Goal: Task Accomplishment & Management: Manage account settings

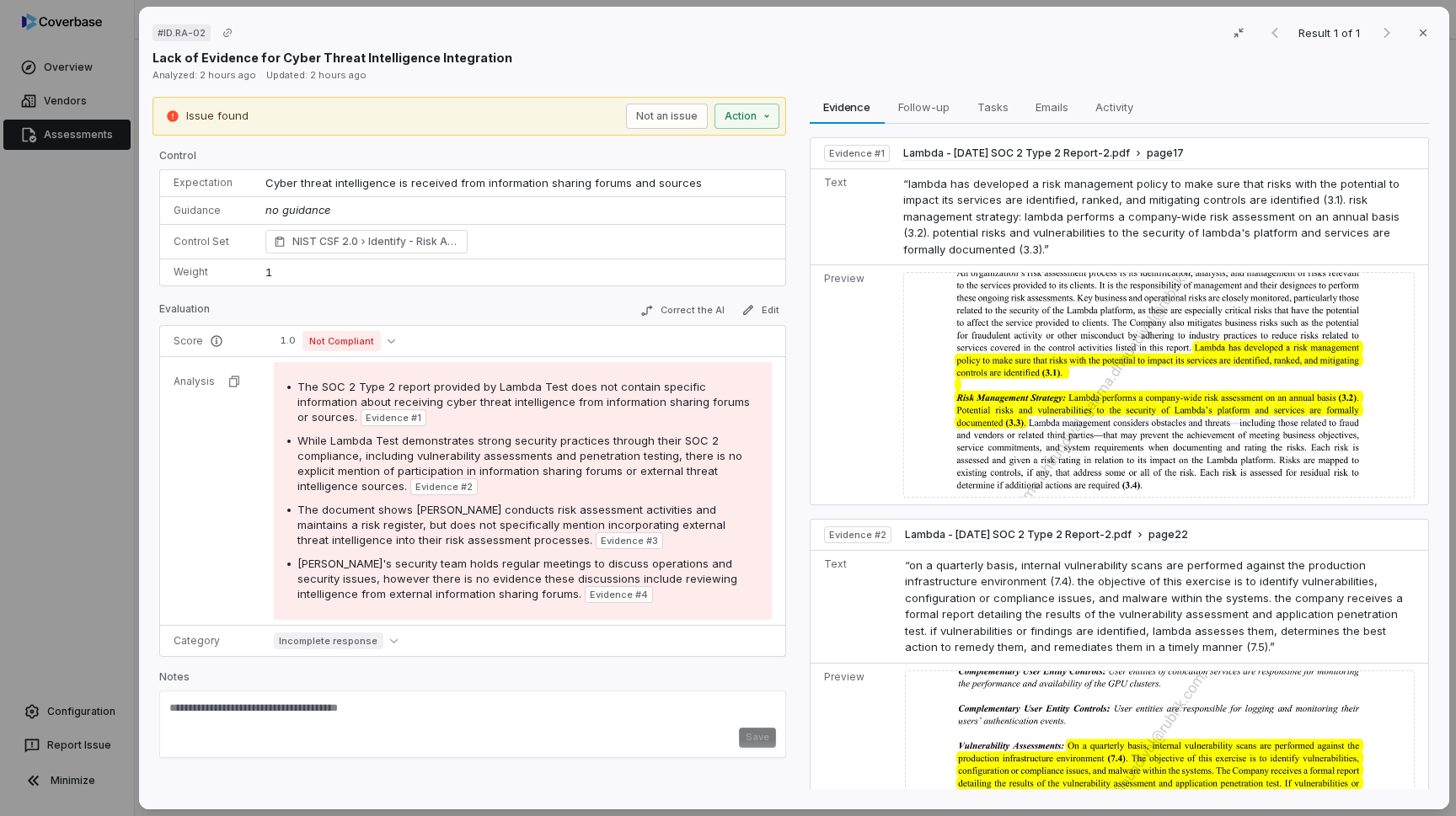
click at [896, 185] on td "“lambda has developed a risk management policy to make sure that risks with the…" at bounding box center [1162, 217] width 532 height 97
drag, startPoint x: 266, startPoint y: 180, endPoint x: 685, endPoint y: 191, distance: 419.1
click at [685, 191] on td "Cyber threat intelligence is received from information sharing forums and sourc…" at bounding box center [520, 183] width 530 height 27
copy span "Cyber threat intelligence is received from information sharing forums and sourc…"
click at [610, 185] on span "Cyber threat intelligence is received from information sharing forums and sourc…" at bounding box center [483, 183] width 436 height 14
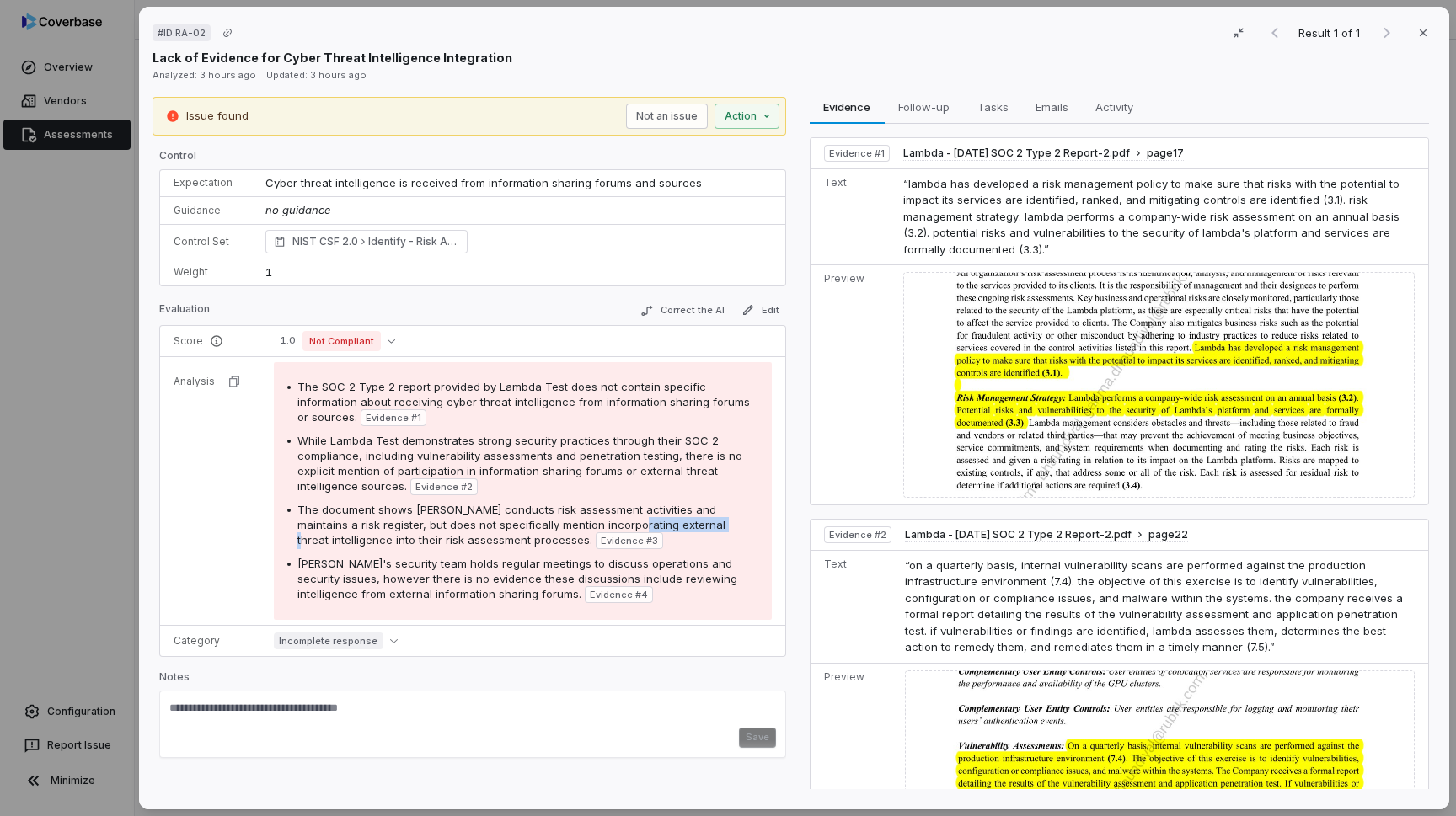
drag, startPoint x: 587, startPoint y: 523, endPoint x: 668, endPoint y: 523, distance: 81.0
click at [668, 523] on span "The document shows [PERSON_NAME] conducts risk assessment activities and mainta…" at bounding box center [511, 525] width 428 height 44
copy span "external threat i"
click at [854, 607] on td "Text" at bounding box center [854, 606] width 88 height 113
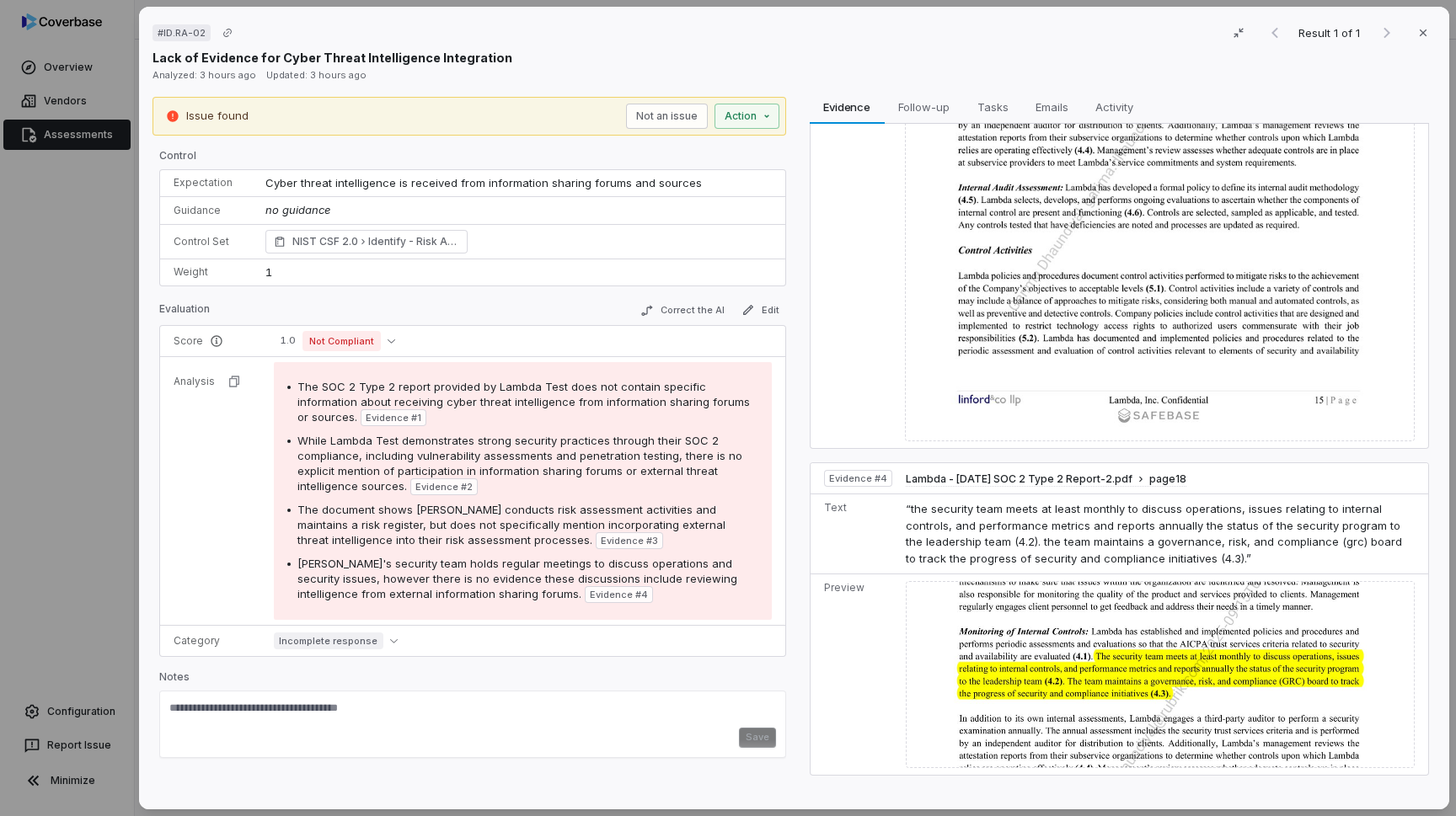
scroll to position [1210, 0]
drag, startPoint x: 262, startPoint y: 185, endPoint x: 687, endPoint y: 188, distance: 425.0
click at [687, 188] on td "Cyber threat intelligence is received from information sharing forums and sourc…" at bounding box center [520, 183] width 530 height 27
copy span "Cyber threat intelligence is received from information sharing forums and sourc…"
click at [276, 711] on textarea at bounding box center [472, 714] width 606 height 27
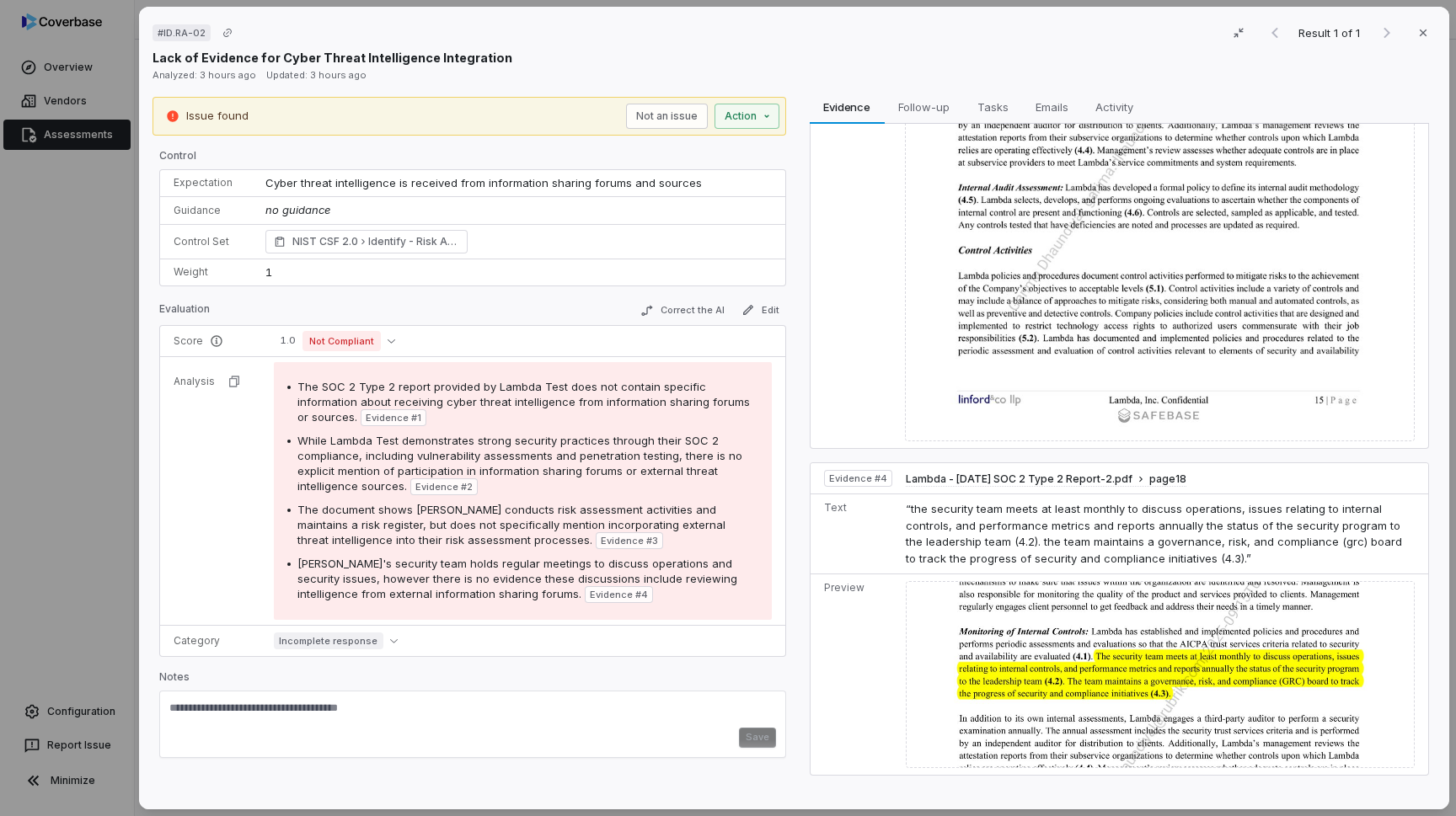
paste textarea "**********"
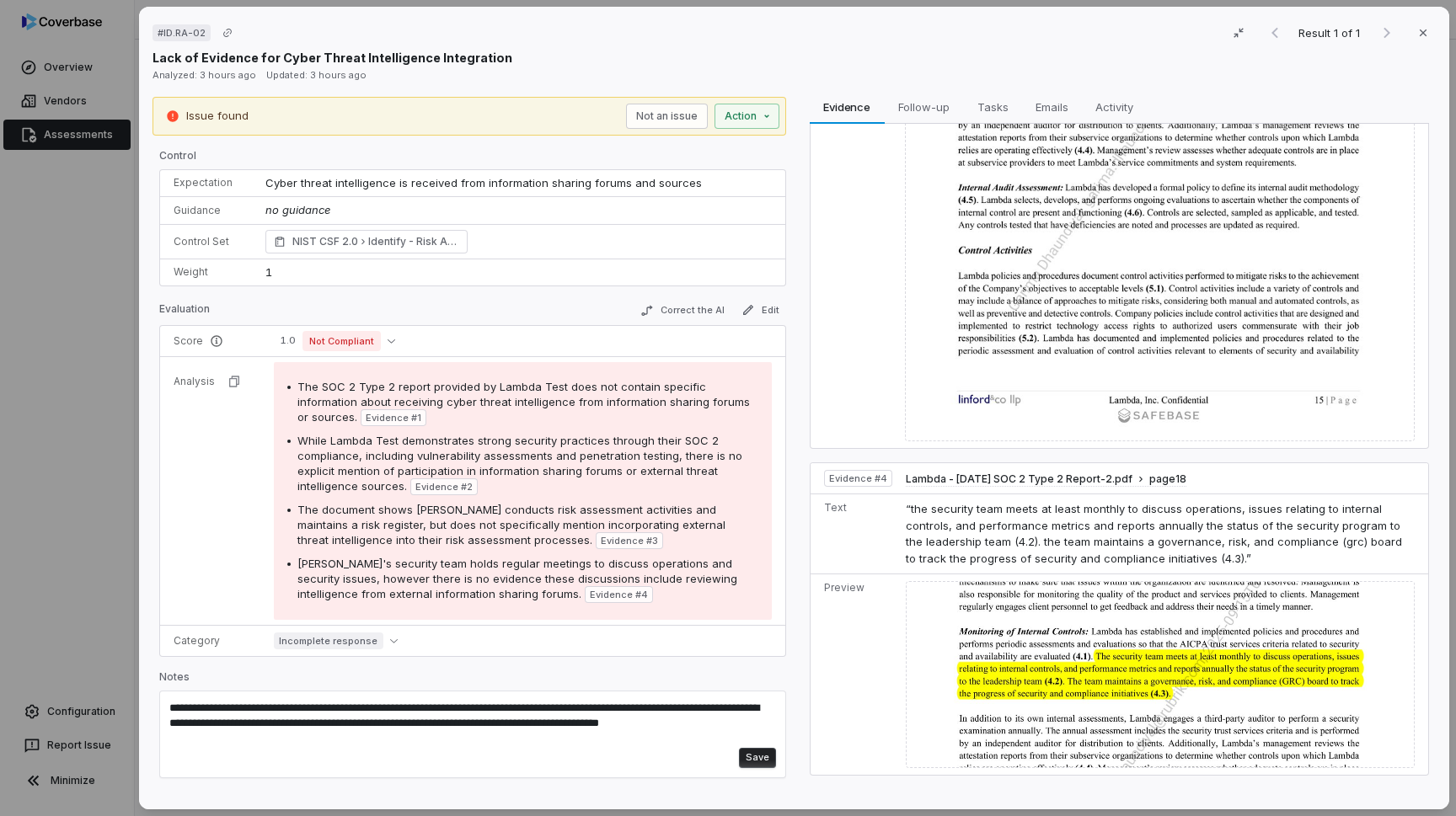
type textarea "**********"
click at [756, 764] on button "Save" at bounding box center [756, 758] width 37 height 20
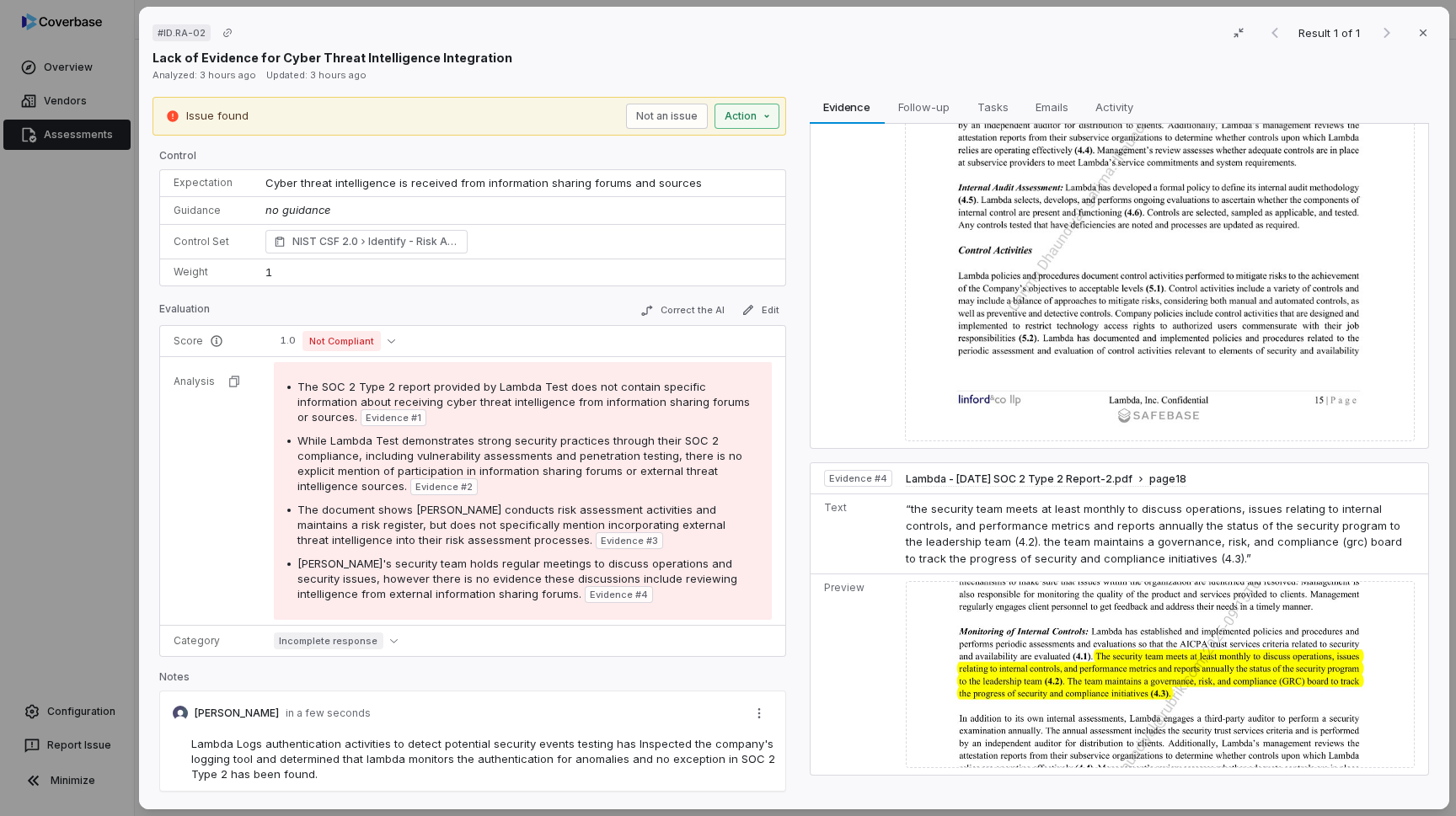
click at [739, 117] on div "# ID.RA-02 Result 1 of 1 Close Lack of Evidence for Cyber Threat Intelligence I…" at bounding box center [728, 408] width 1456 height 816
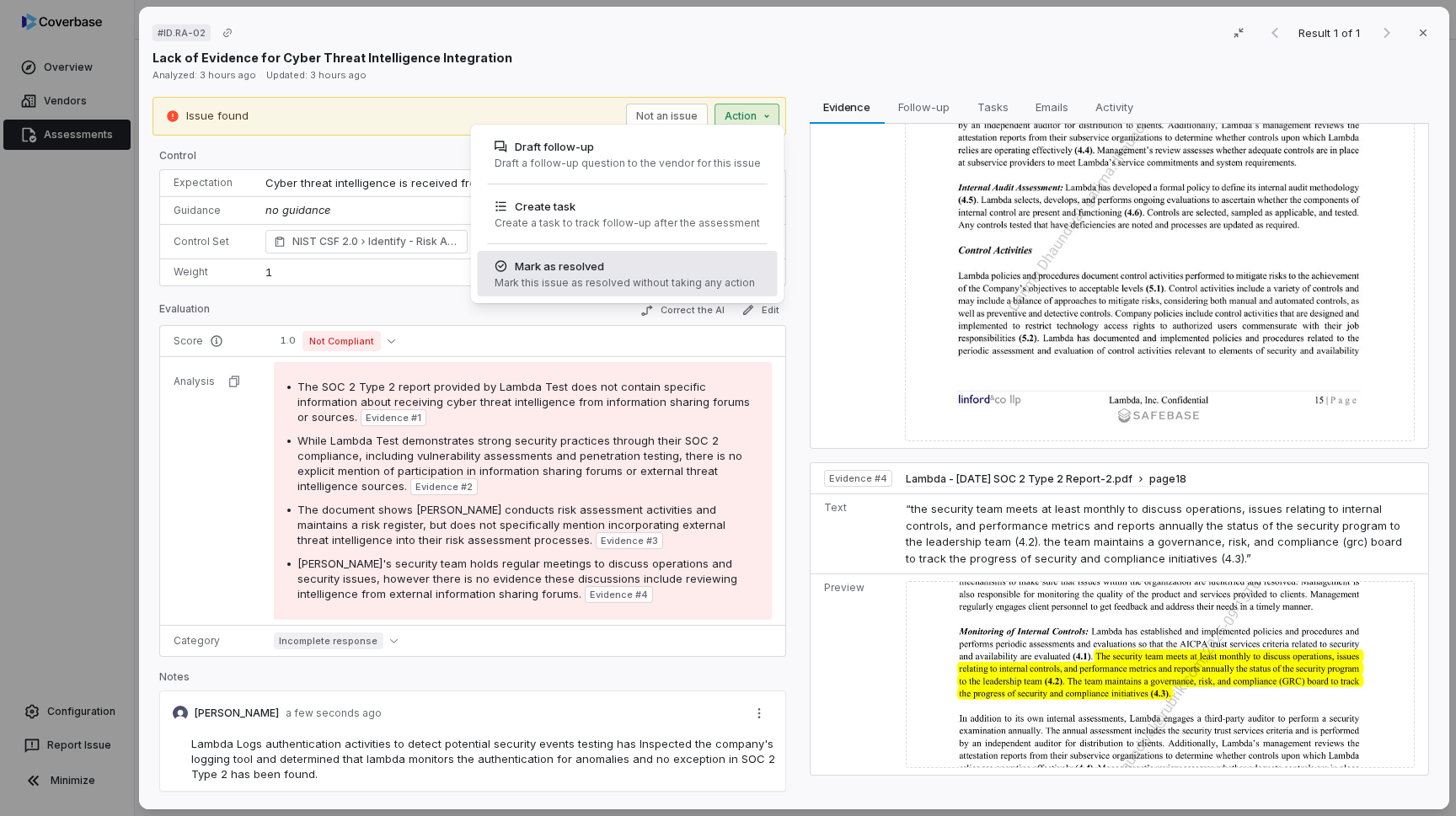
click at [610, 271] on div "Mark as resolved" at bounding box center [623, 266] width 260 height 17
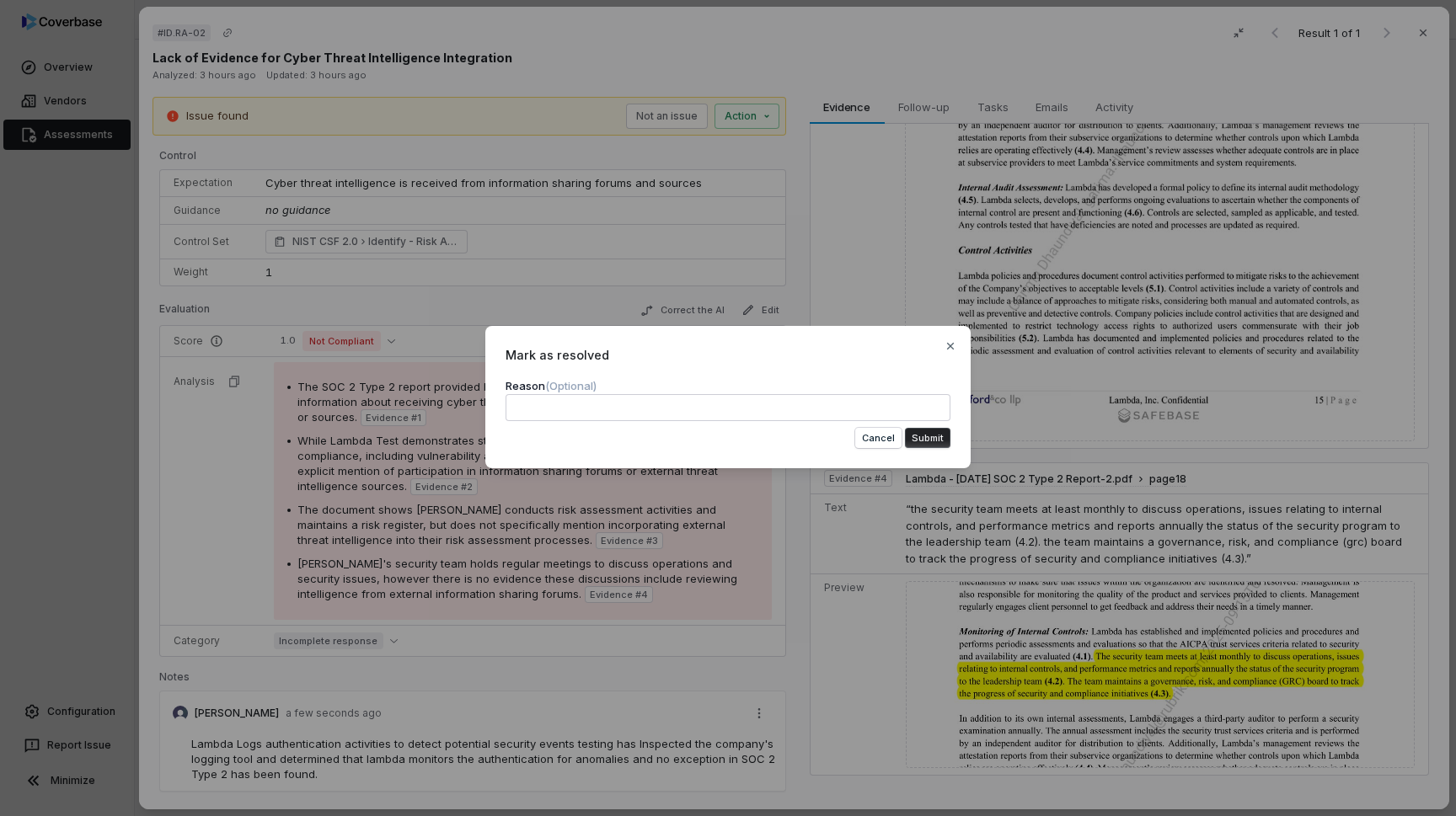
click at [731, 405] on textarea at bounding box center [728, 408] width 445 height 27
type textarea "*"
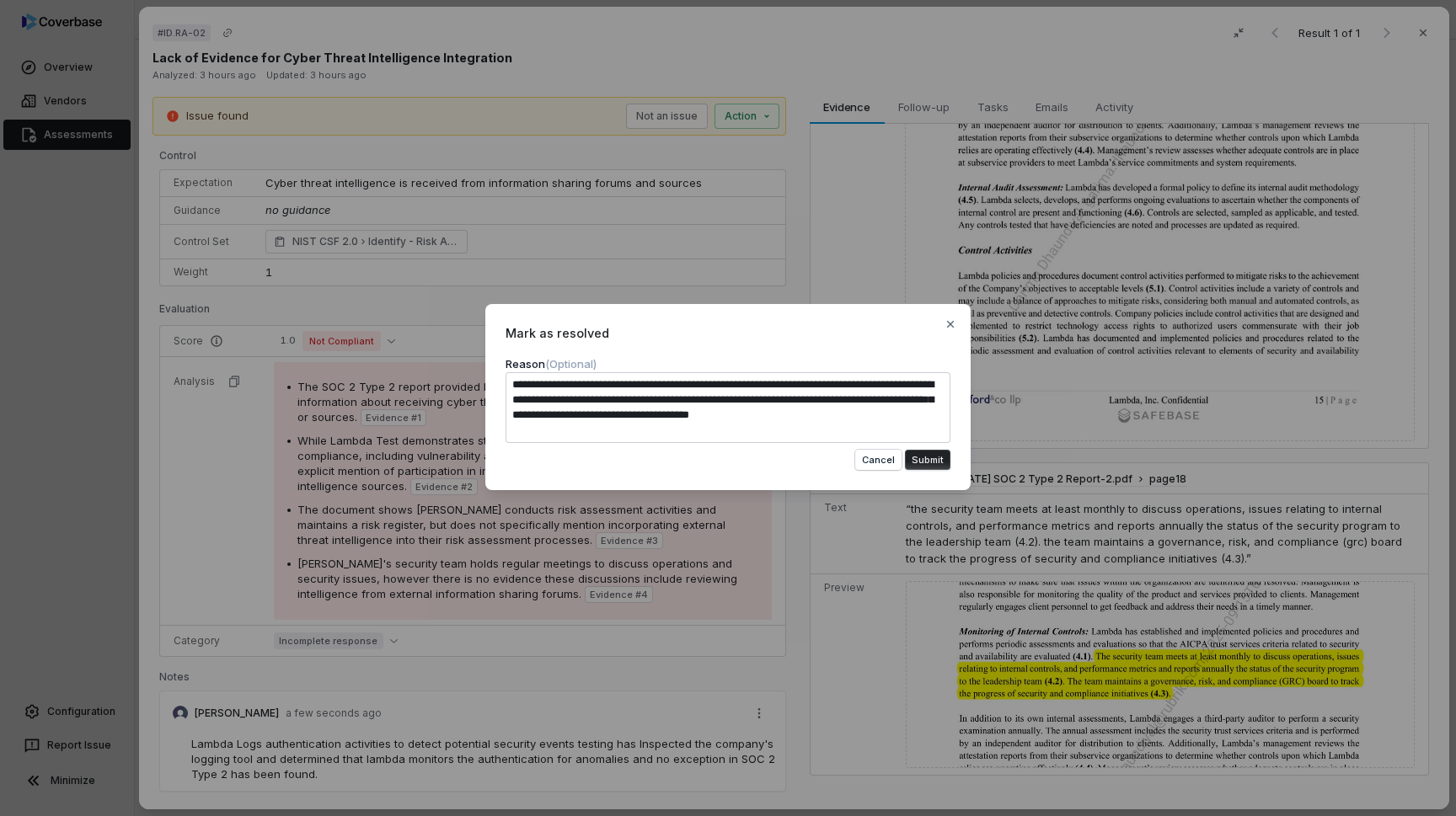
type textarea "**********"
click at [921, 460] on button "Submit" at bounding box center [928, 460] width 46 height 20
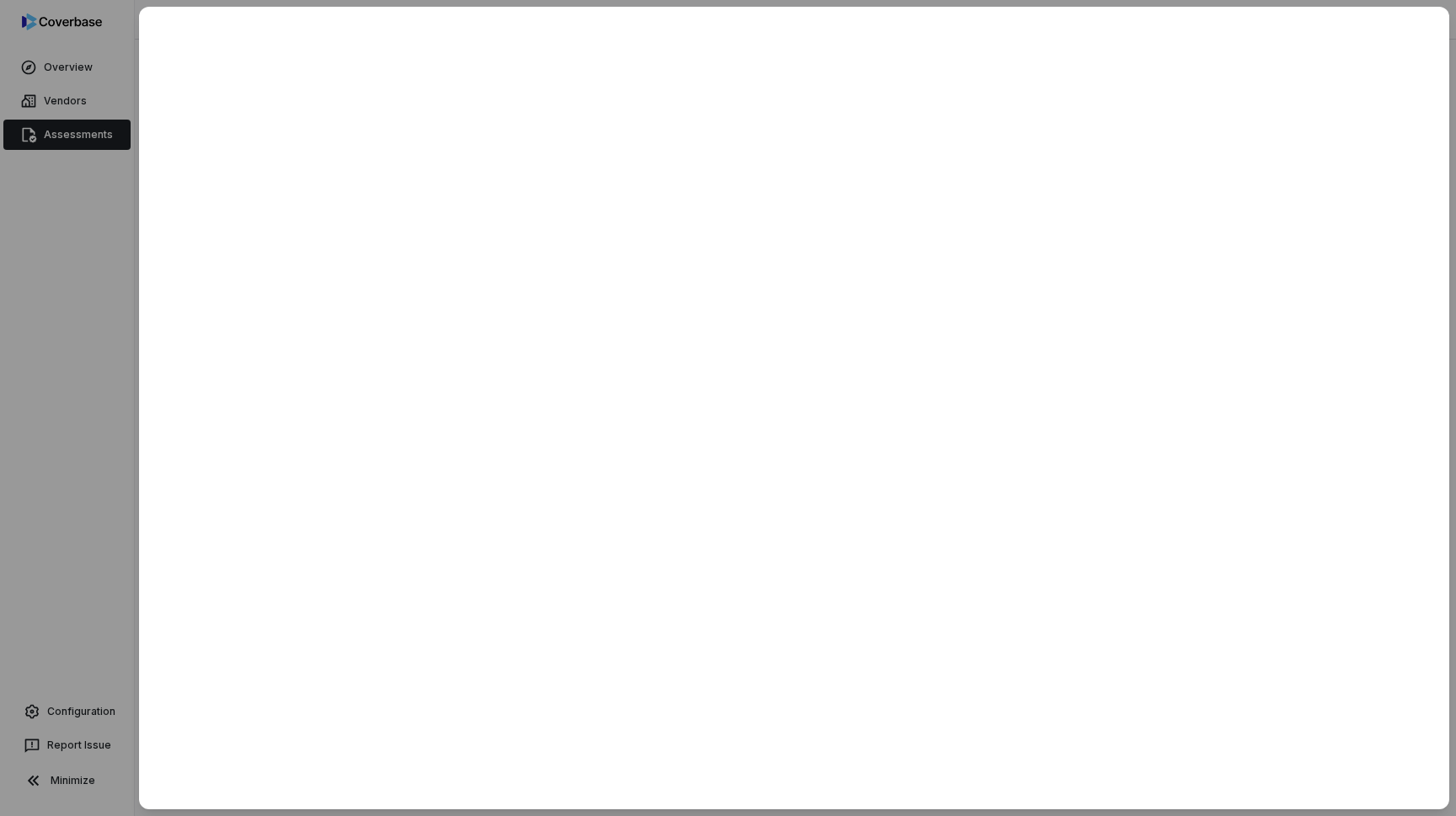
click at [75, 194] on div at bounding box center [728, 408] width 1456 height 816
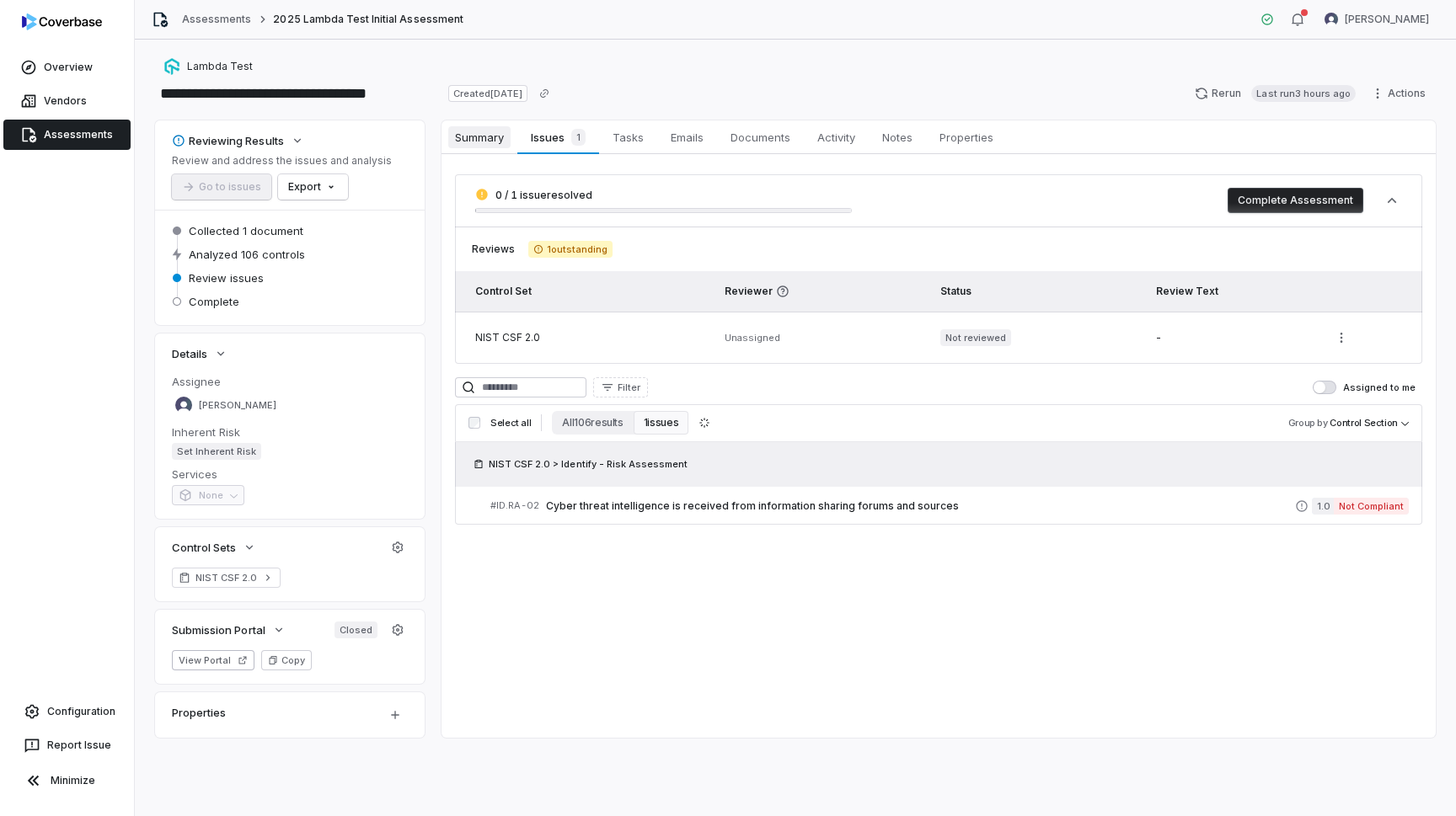
click at [487, 149] on link "Summary Summary" at bounding box center [479, 137] width 76 height 34
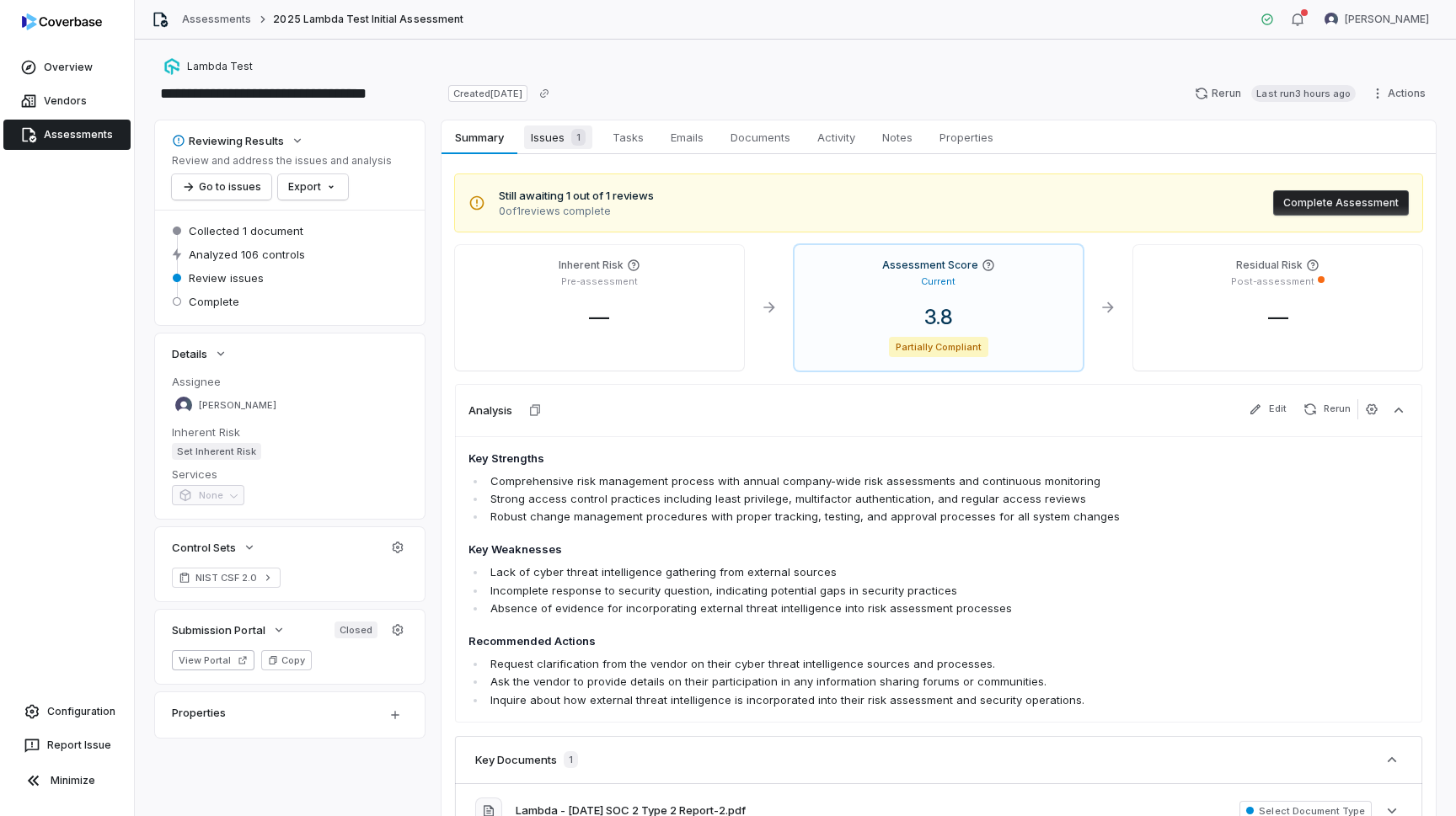
click at [566, 145] on div "1" at bounding box center [575, 136] width 21 height 17
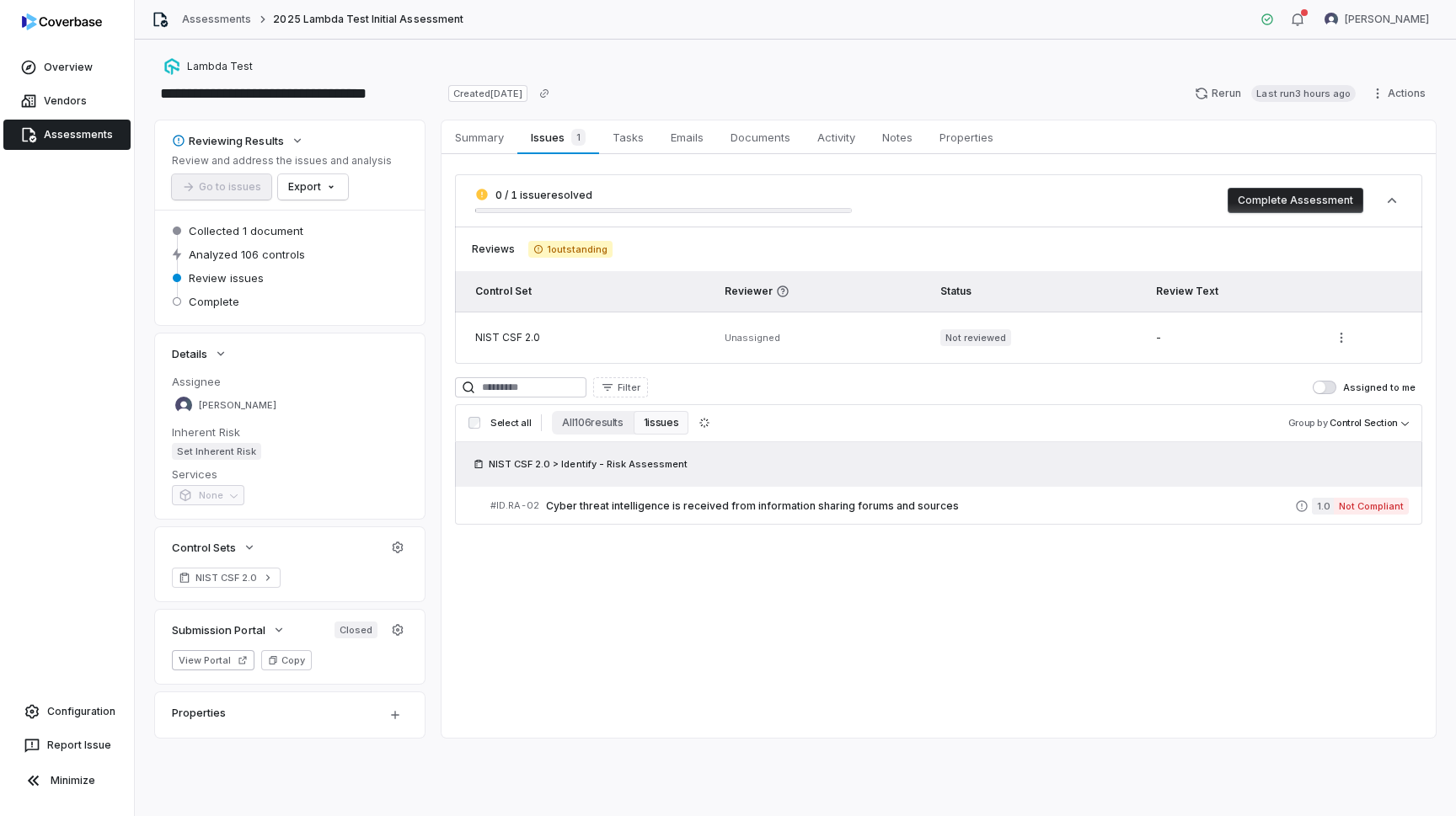
click at [539, 201] on span "0 / 1 issue resolved" at bounding box center [544, 195] width 97 height 13
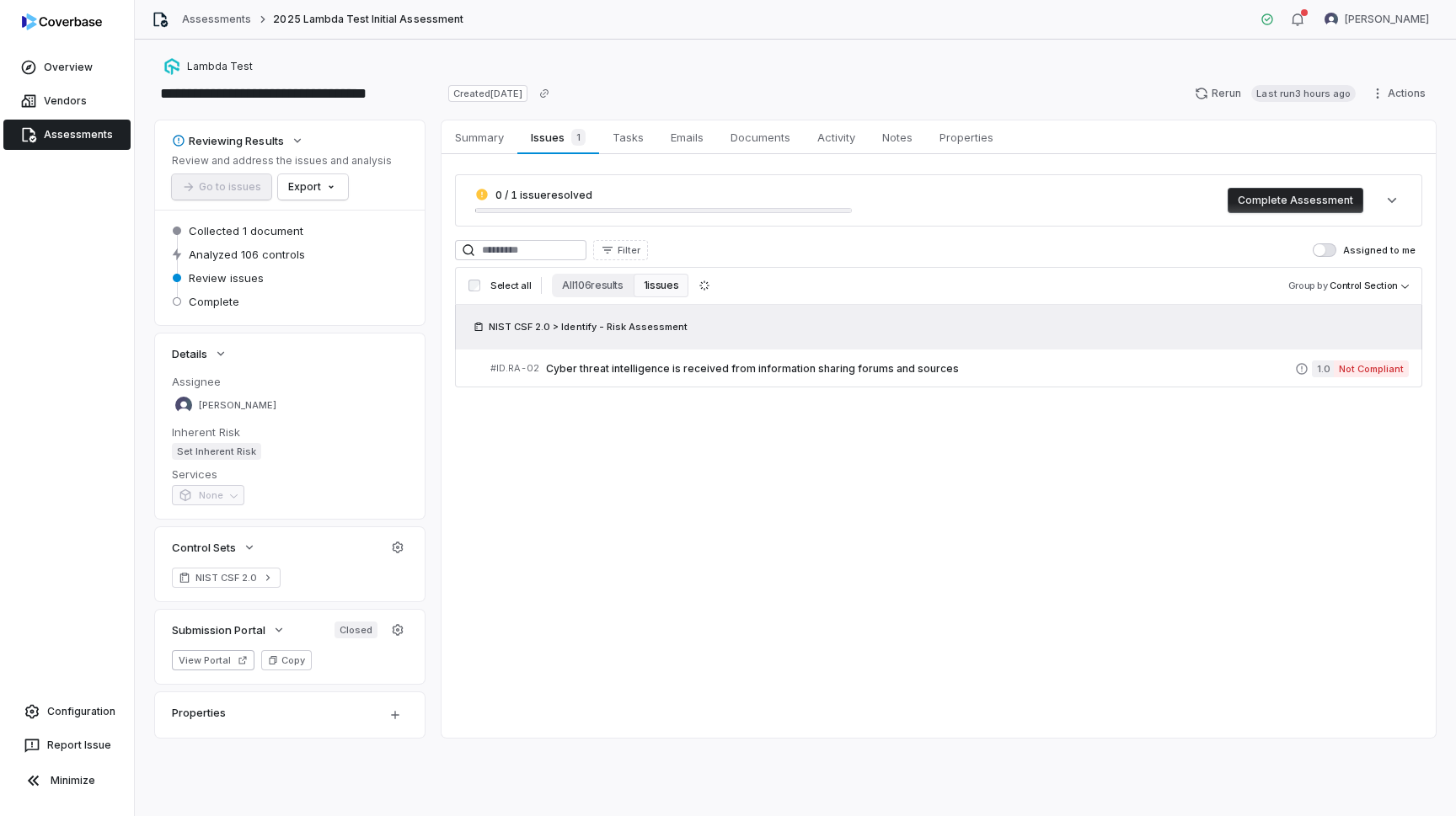
click at [539, 202] on div "0 / 1 issue resolved" at bounding box center [663, 201] width 377 height 26
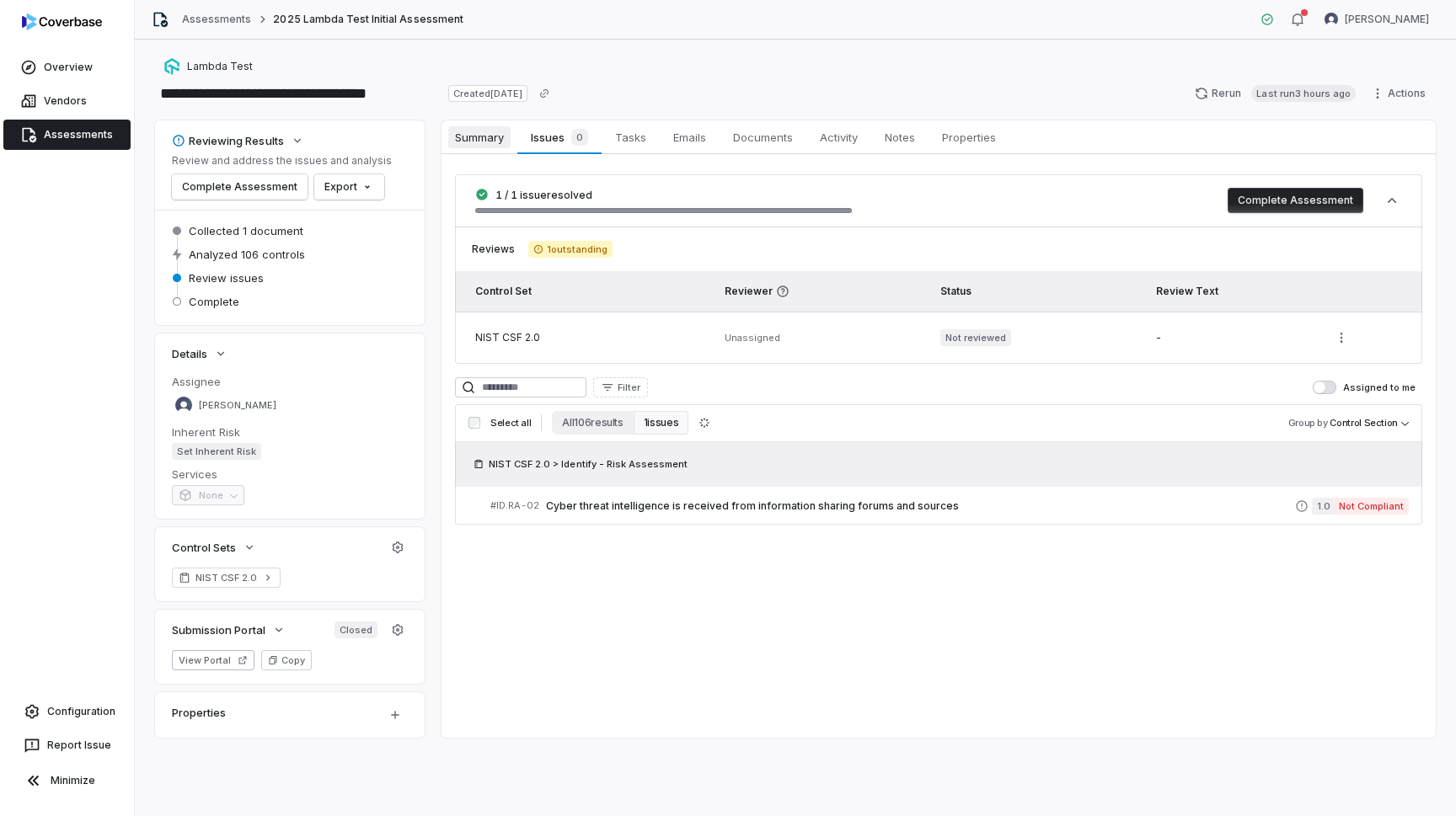
click at [486, 130] on span "Summary" at bounding box center [479, 137] width 62 height 22
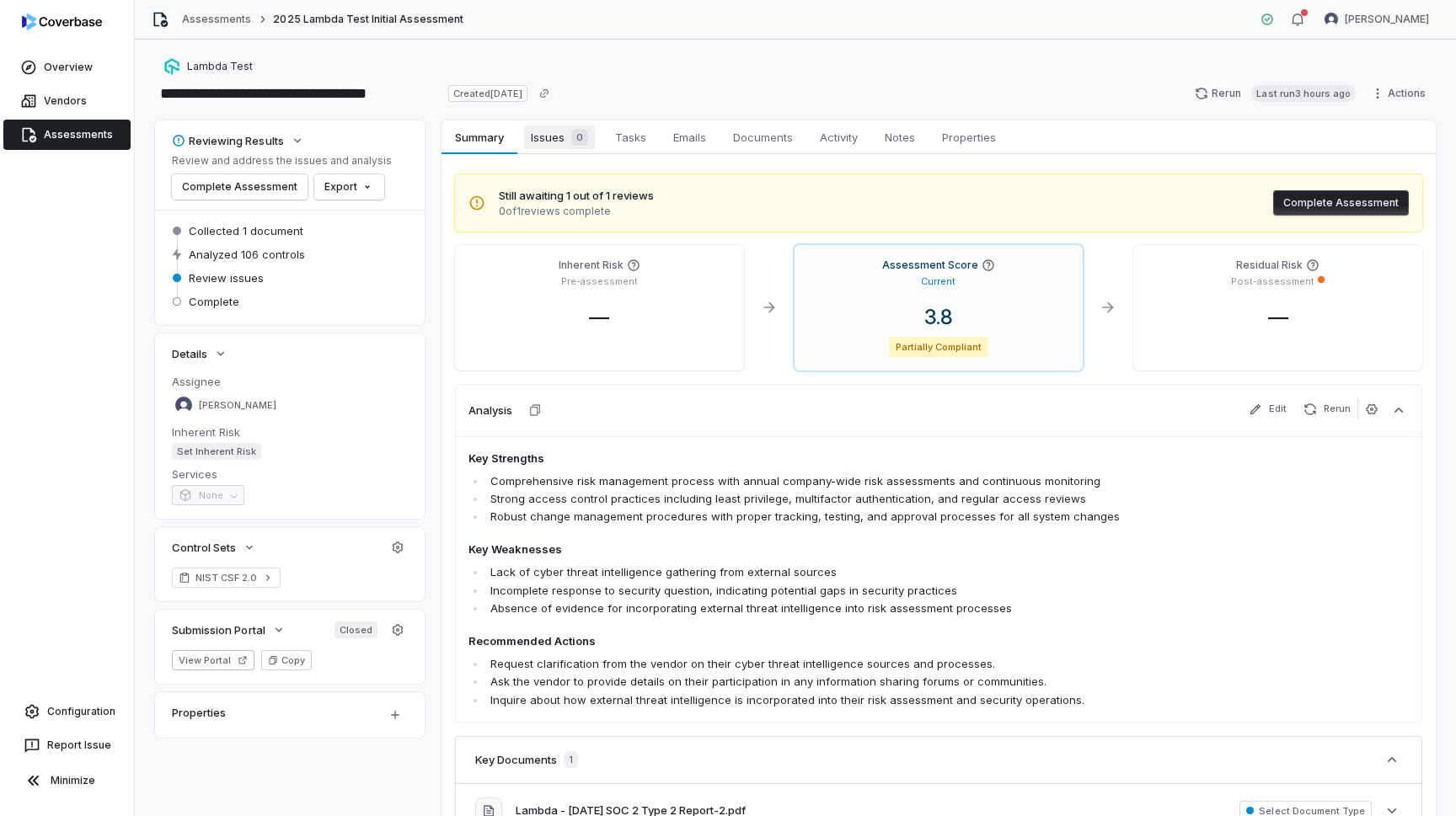
click at [587, 138] on span "0" at bounding box center [580, 136] width 17 height 17
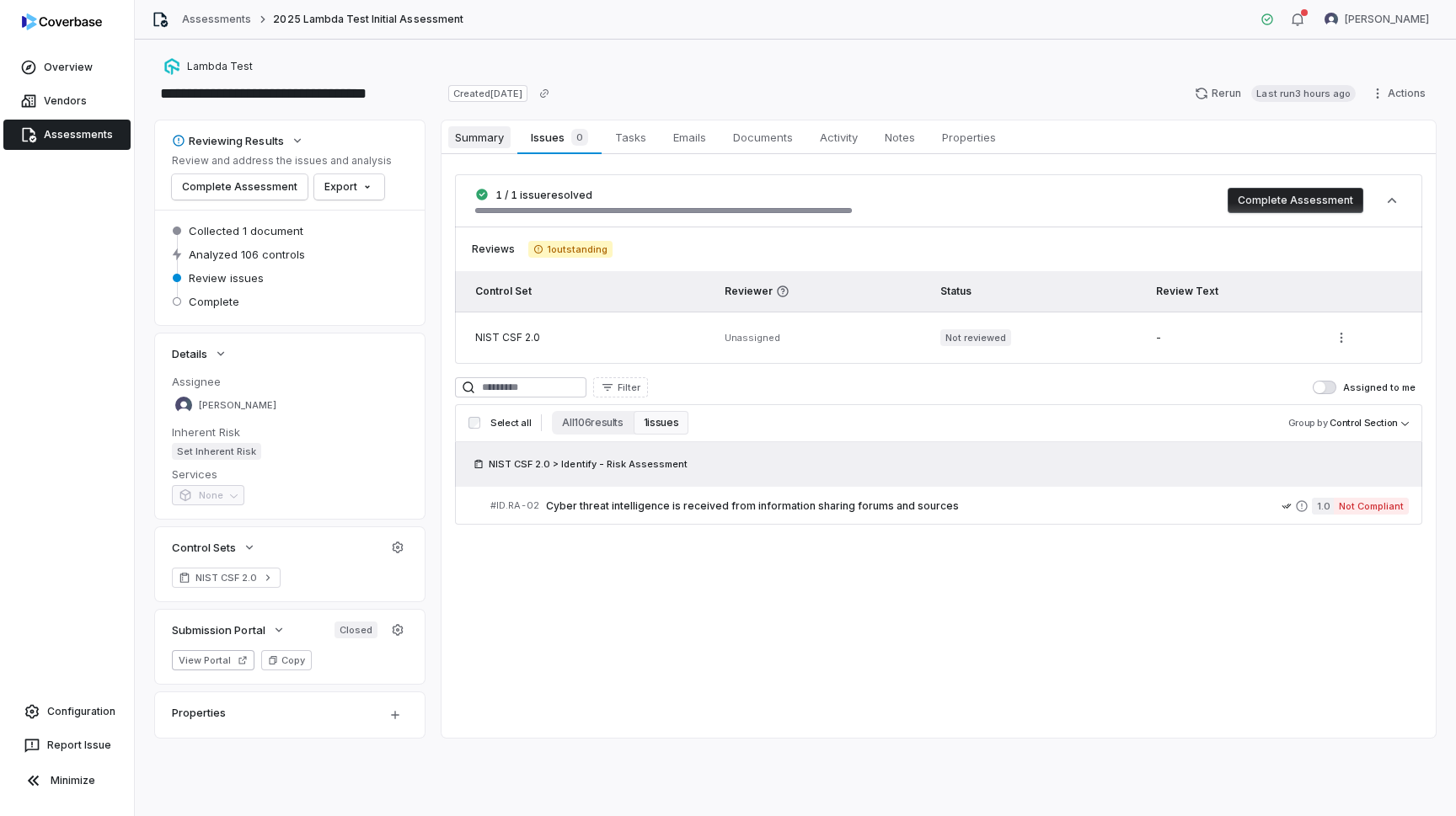
click at [500, 132] on span "Summary" at bounding box center [479, 137] width 62 height 22
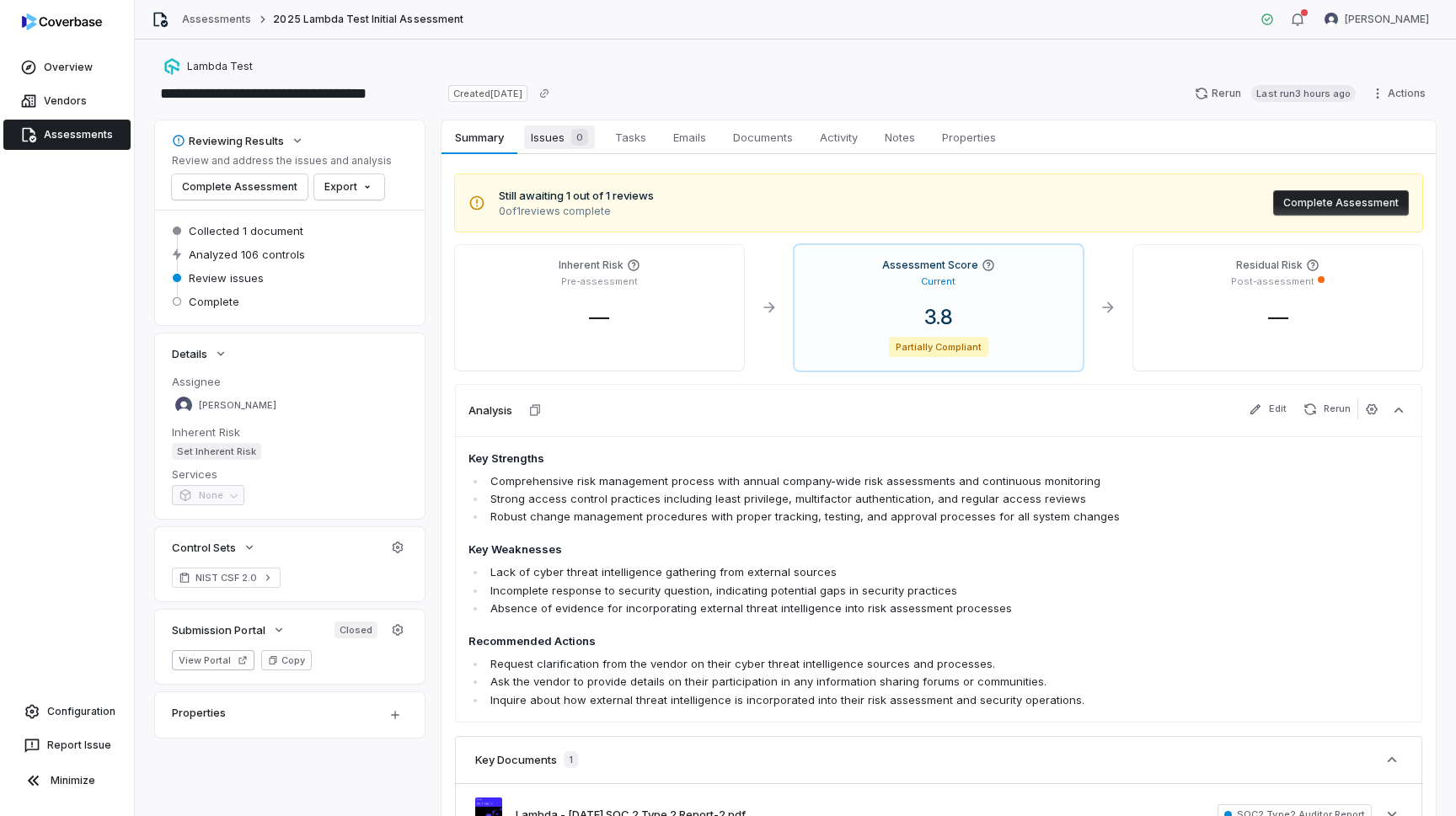
click at [558, 147] on span "Issues 0" at bounding box center [560, 137] width 71 height 24
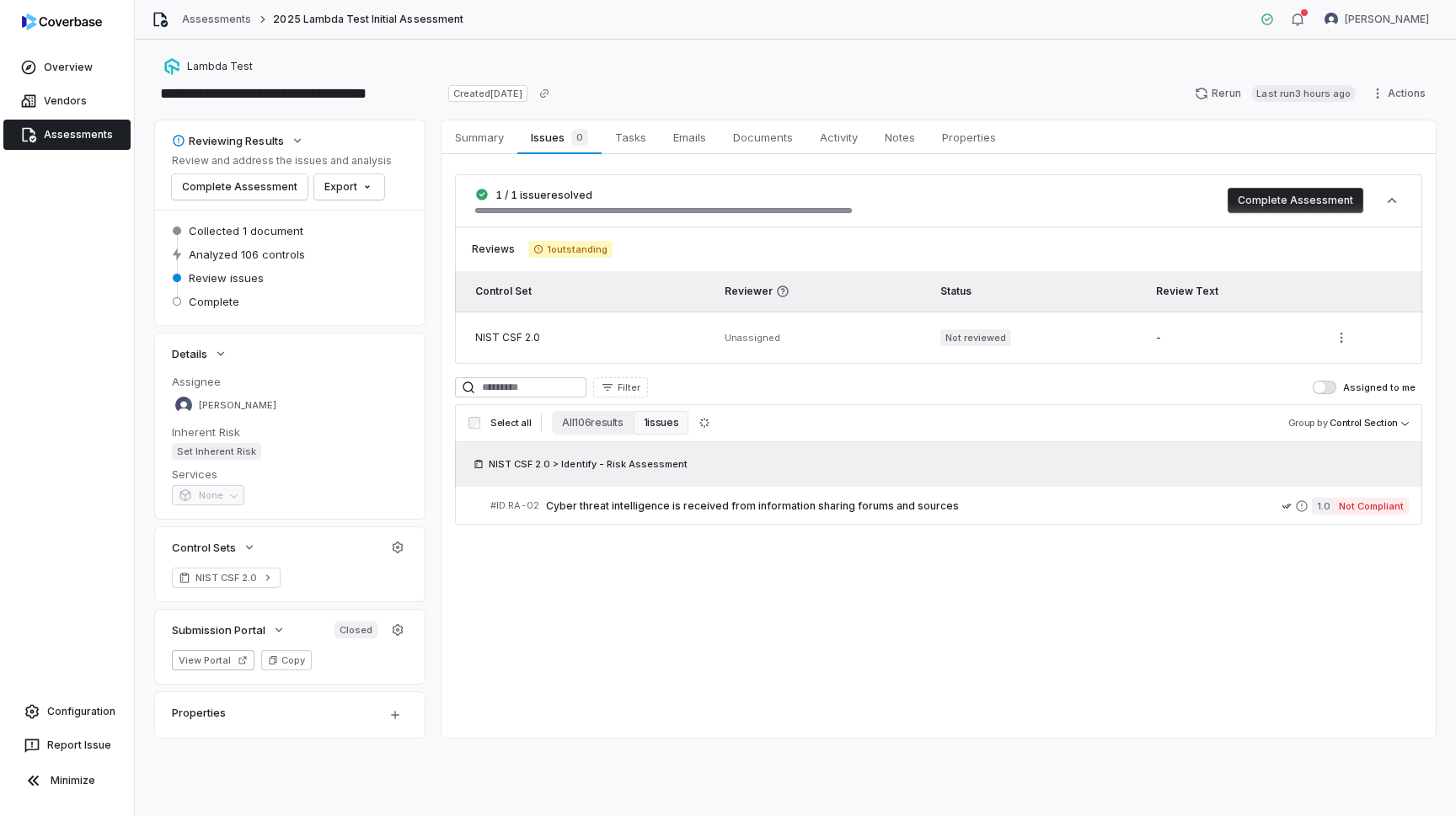
click at [563, 218] on div "1 / 1 issue resolved Complete Assessment" at bounding box center [939, 200] width 967 height 52
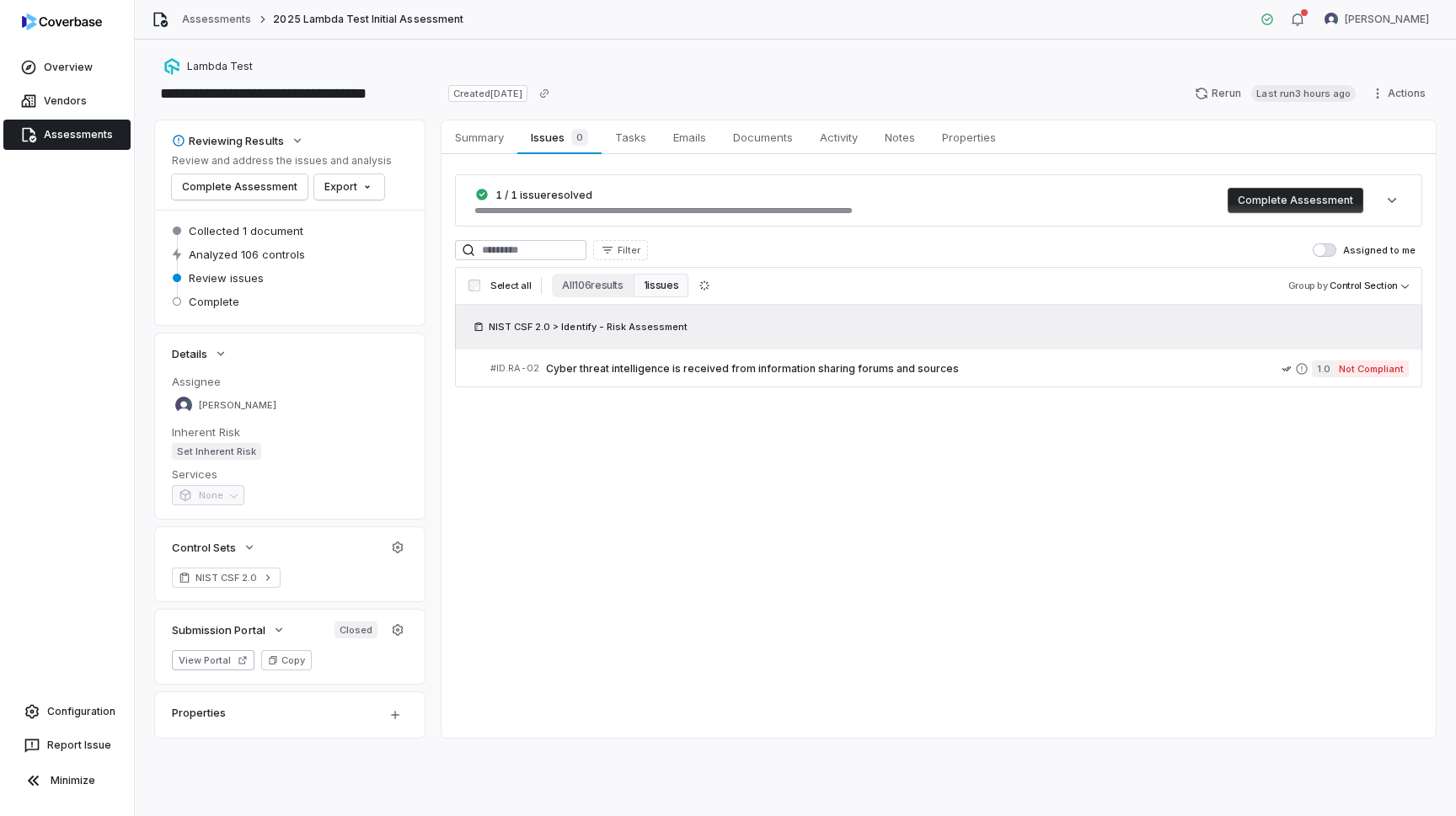
click at [563, 218] on div "1 / 1 issue resolved Complete Assessment" at bounding box center [939, 200] width 967 height 52
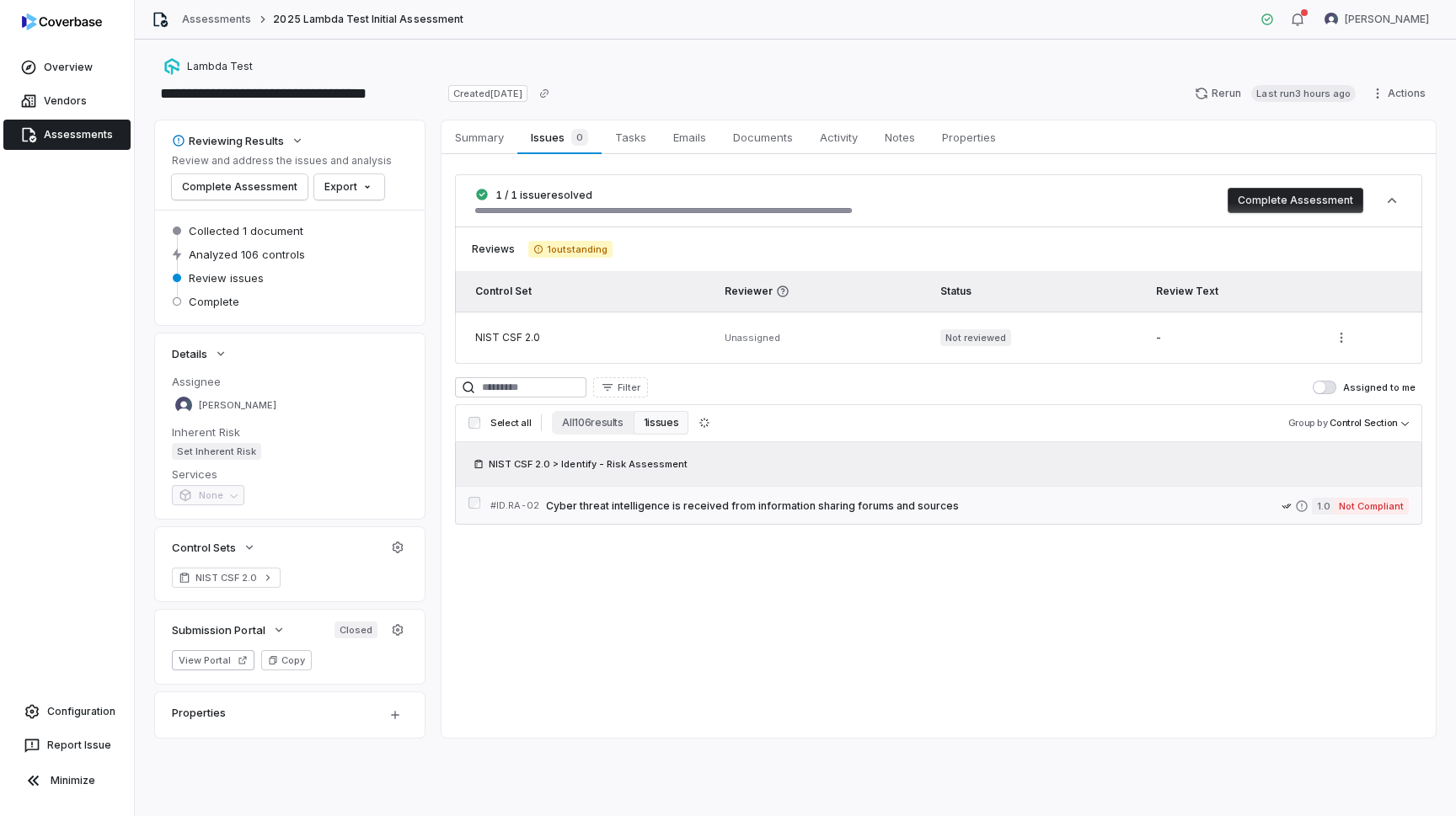
click at [578, 504] on span "Cyber threat intelligence is received from information sharing forums and sourc…" at bounding box center [914, 506] width 736 height 14
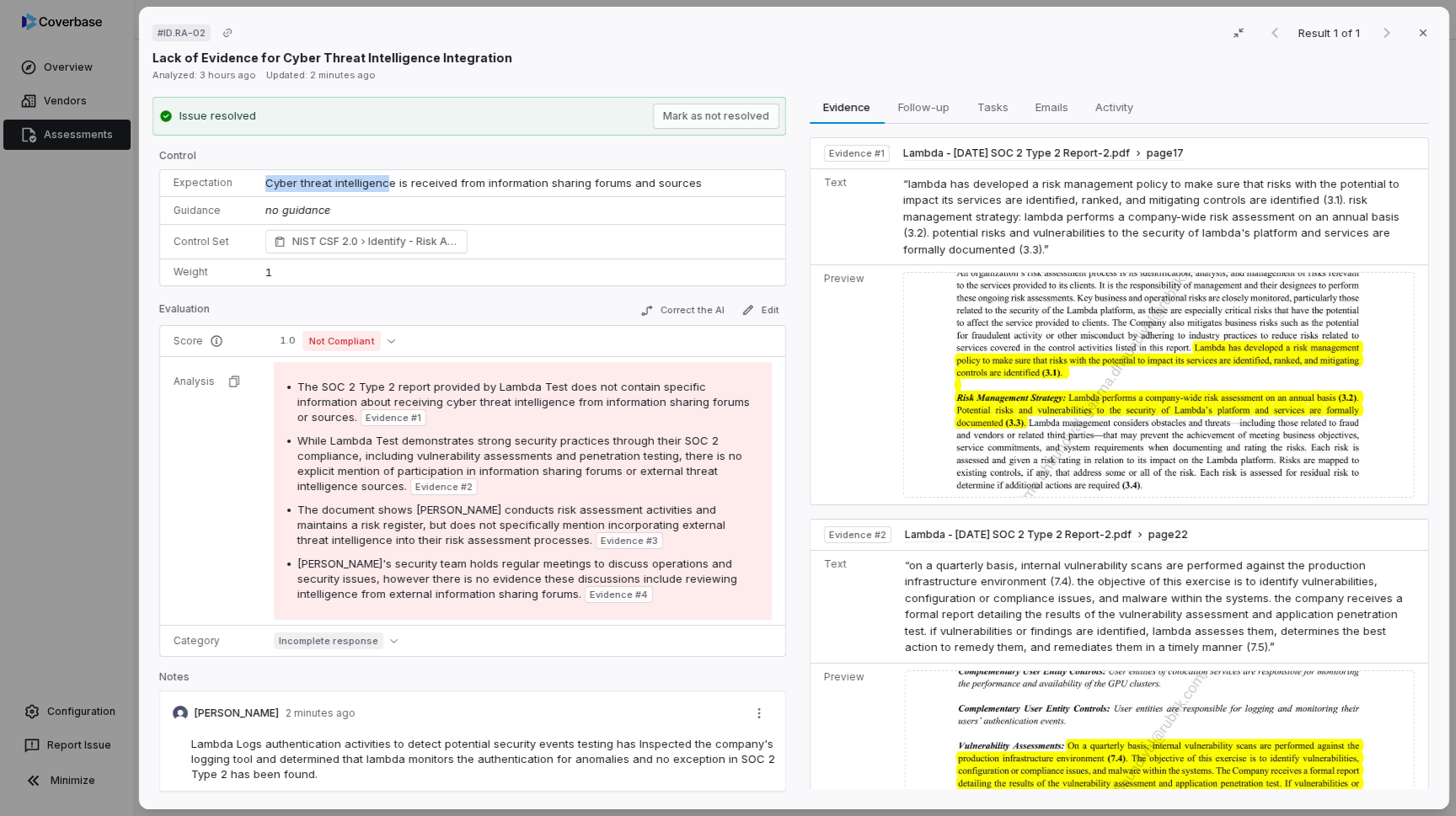
drag, startPoint x: 264, startPoint y: 182, endPoint x: 388, endPoint y: 178, distance: 124.1
click at [388, 178] on span "Cyber threat intelligence is received from information sharing forums and sourc…" at bounding box center [483, 183] width 436 height 14
copy span "Cyber threat intelligenc"
drag, startPoint x: 392, startPoint y: 185, endPoint x: 263, endPoint y: 181, distance: 129.1
click at [263, 181] on td "Cyber threat intelligence is received from information sharing forums and sourc…" at bounding box center [520, 183] width 530 height 27
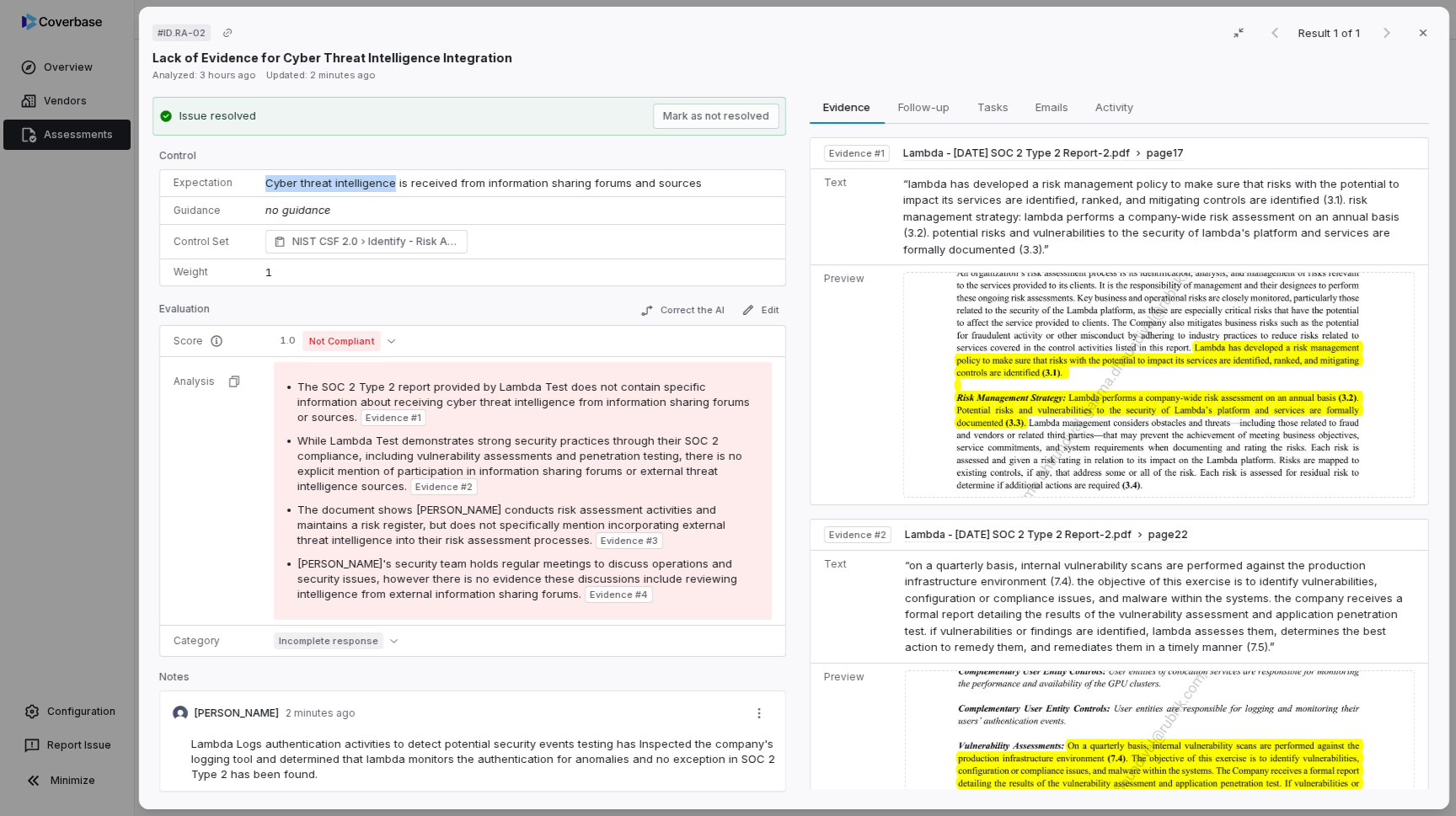
copy span "Cyber threat intelligence"
